Goal: Complete application form

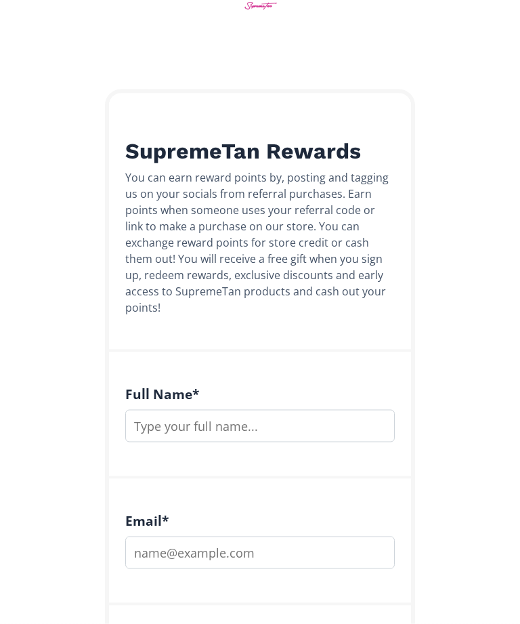
click at [308, 411] on input "text" at bounding box center [260, 426] width 270 height 33
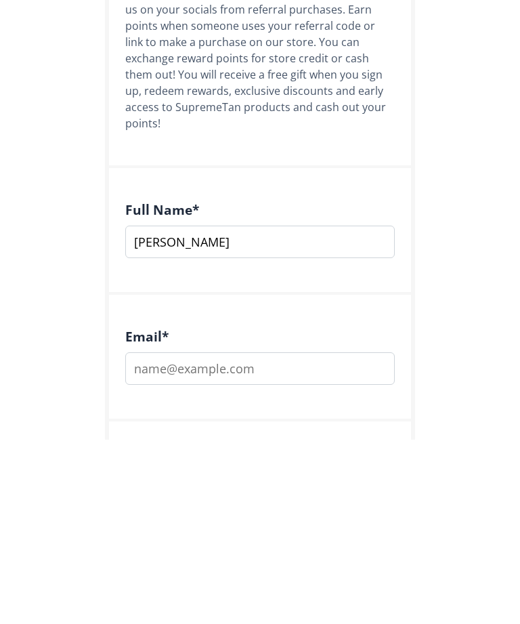
type input "[PERSON_NAME]"
click at [348, 537] on input "email" at bounding box center [260, 553] width 270 height 33
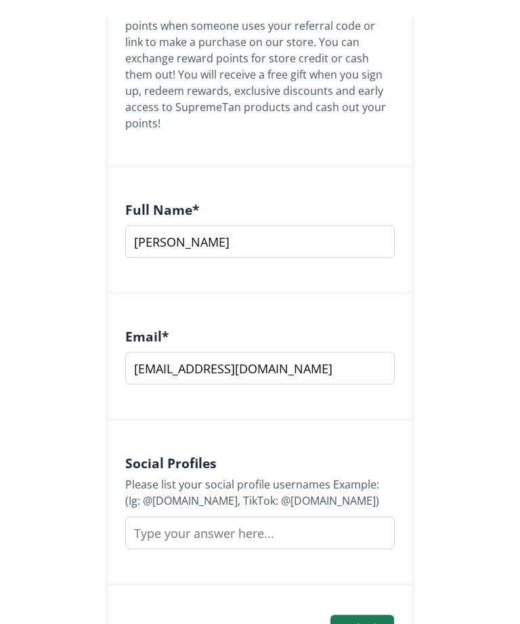
scroll to position [329, 0]
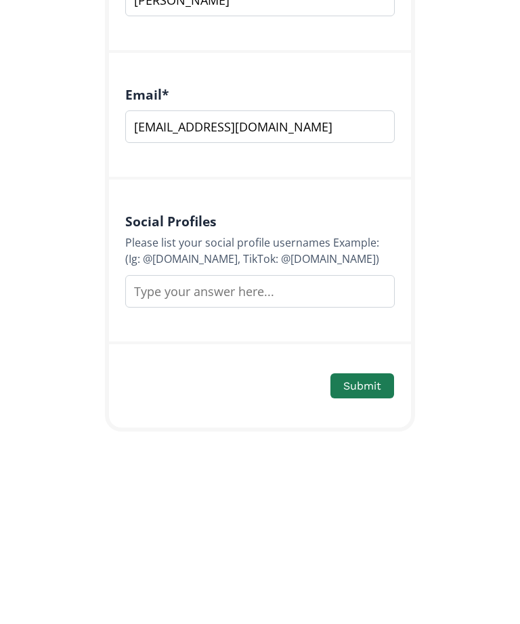
type input "[EMAIL_ADDRESS][DOMAIN_NAME]"
click at [358, 436] on input "text" at bounding box center [260, 452] width 270 height 33
type input "@morgan_lillymay"
click at [370, 534] on button "Submit" at bounding box center [363, 546] width 64 height 25
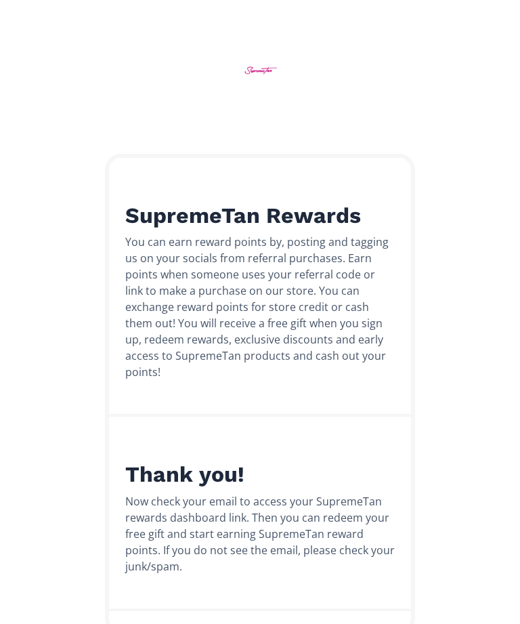
scroll to position [41, 0]
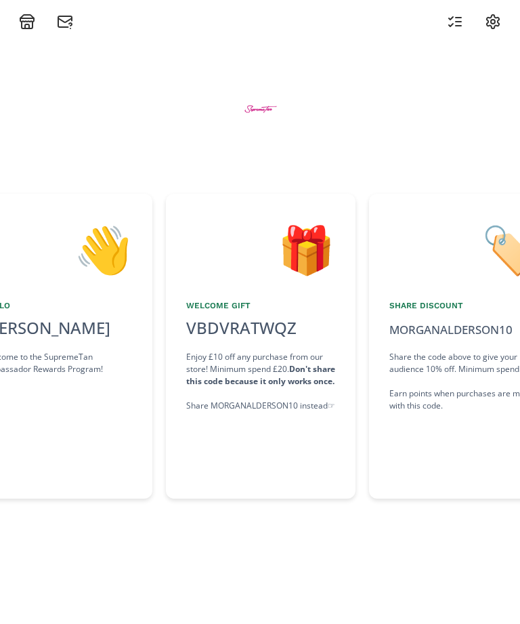
scroll to position [0, 203]
click at [264, 480] on div "🎁 Welcome Gift VBDVRATWQZ click to copy Enjoy £10 off any purchase from our sto…" at bounding box center [260, 346] width 190 height 305
click at [268, 385] on div "Enjoy £10 off any purchase from our store! Minimum spend £20. Don't share this …" at bounding box center [260, 381] width 149 height 61
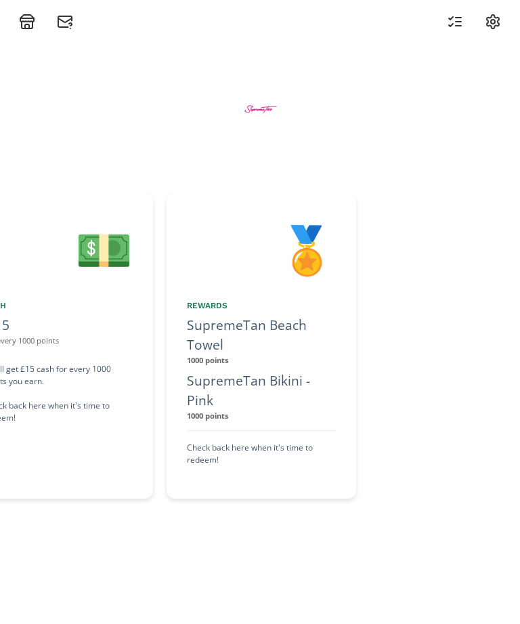
scroll to position [0, 1423]
